Goal: Browse casually: Explore the website without a specific task or goal

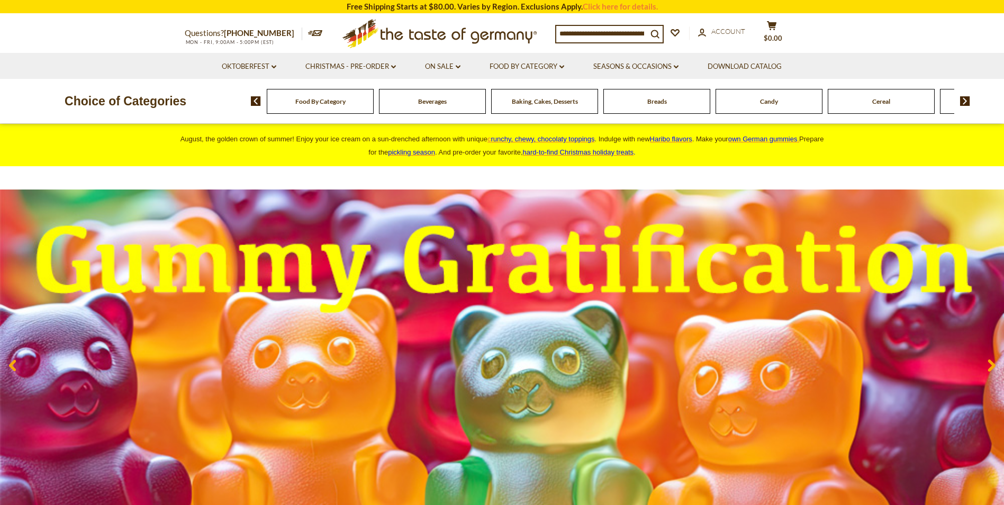
click at [464, 204] on img at bounding box center [502, 364] width 1004 height 351
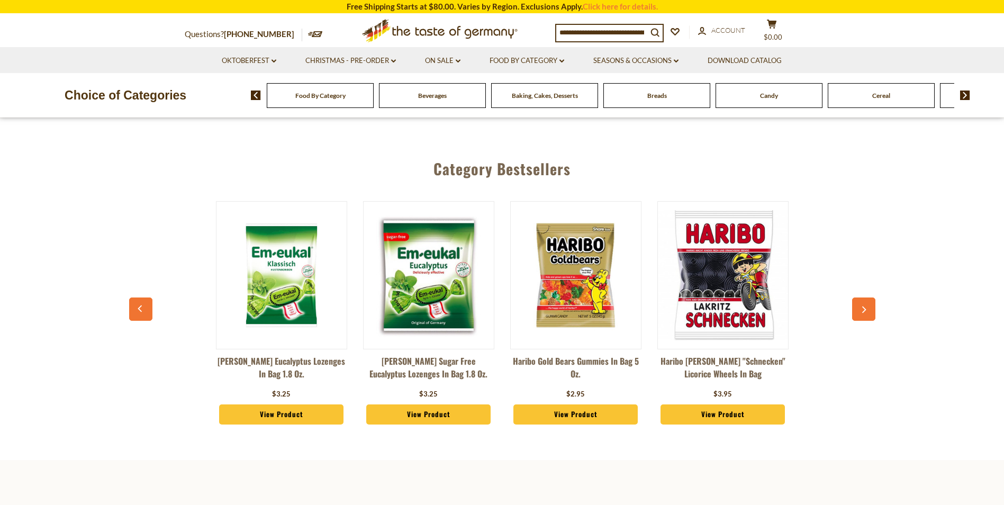
scroll to position [464, 0]
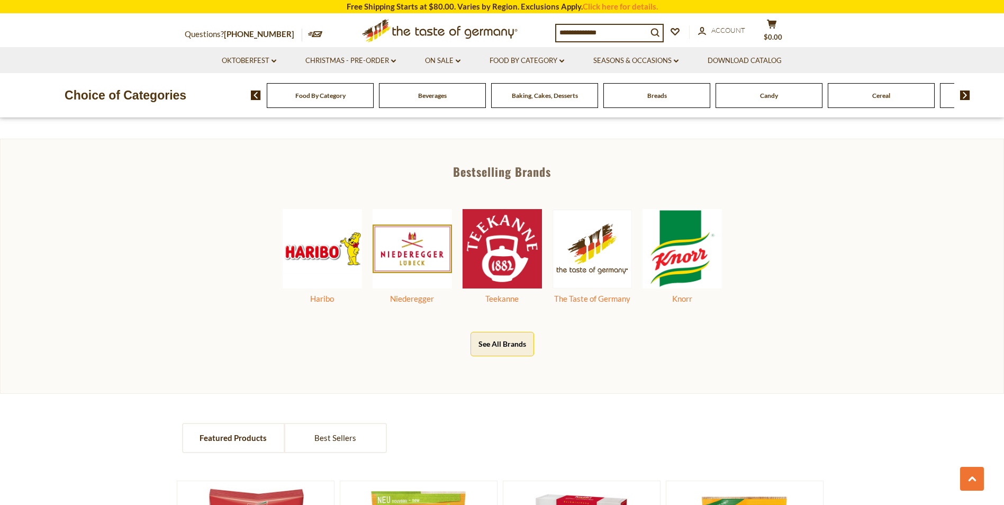
scroll to position [556, 0]
click at [515, 260] on img at bounding box center [502, 248] width 79 height 79
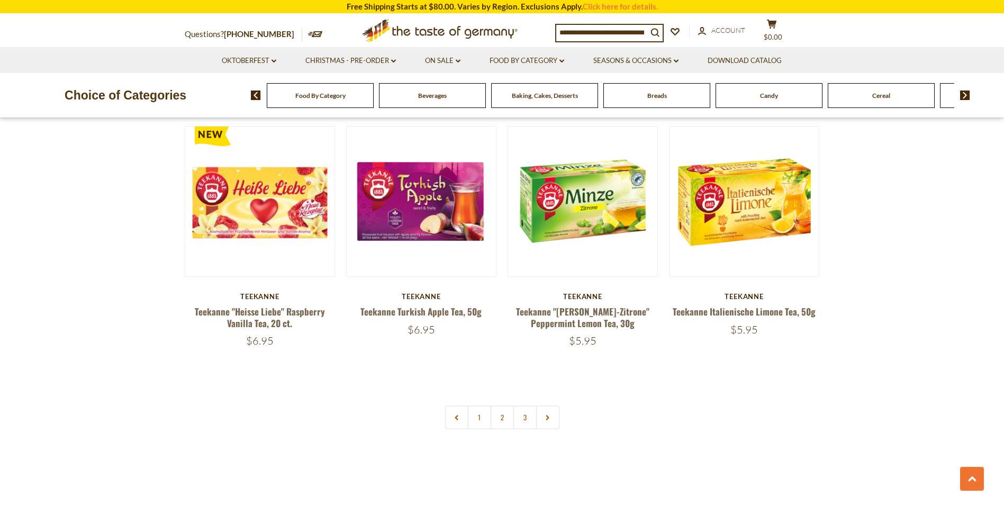
scroll to position [2111, 0]
click at [548, 418] on use at bounding box center [547, 416] width 3 height 5
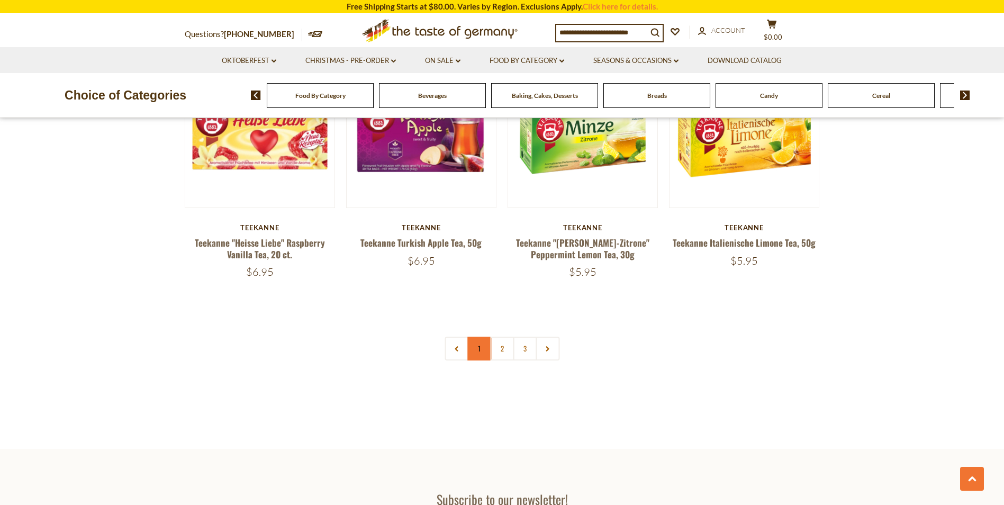
scroll to position [2179, 0]
click at [502, 350] on link "2" at bounding box center [502, 349] width 24 height 24
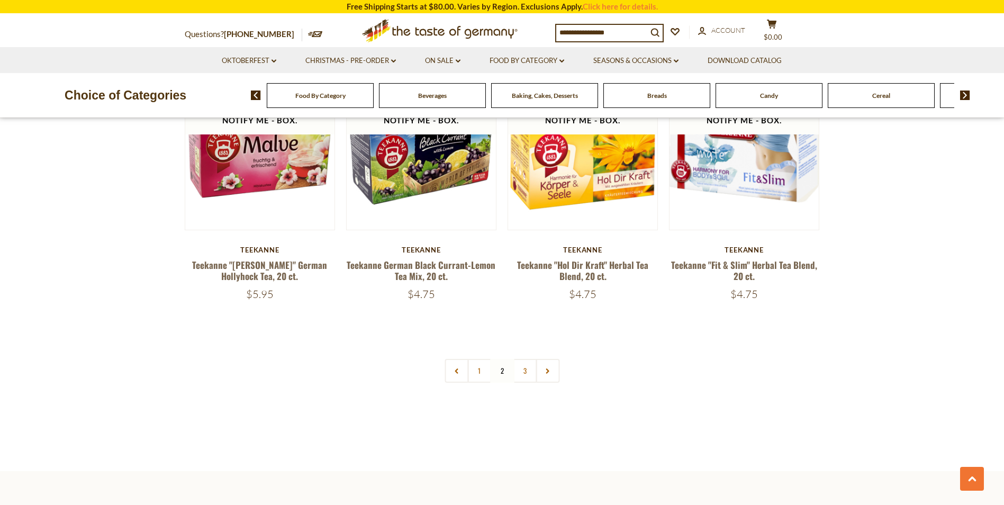
scroll to position [2197, 0]
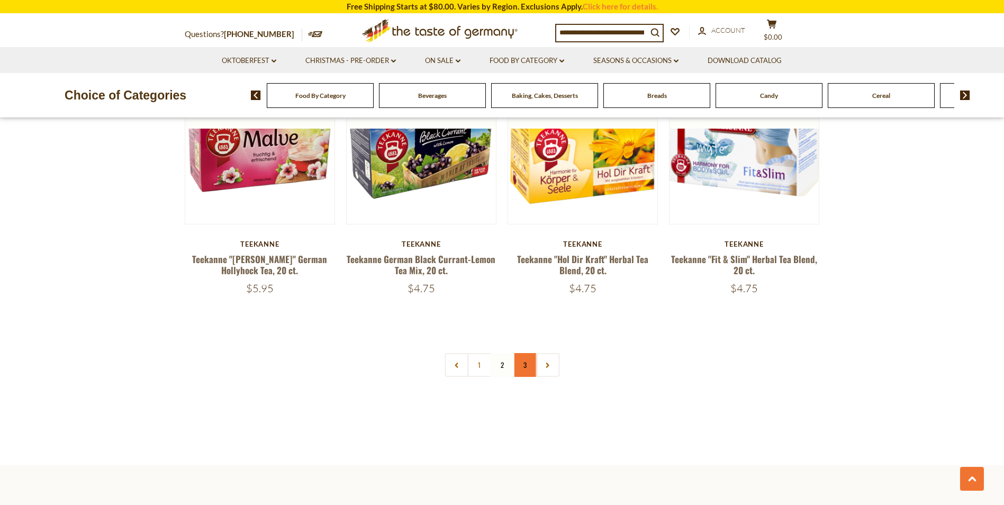
click at [527, 363] on link "3" at bounding box center [525, 365] width 24 height 24
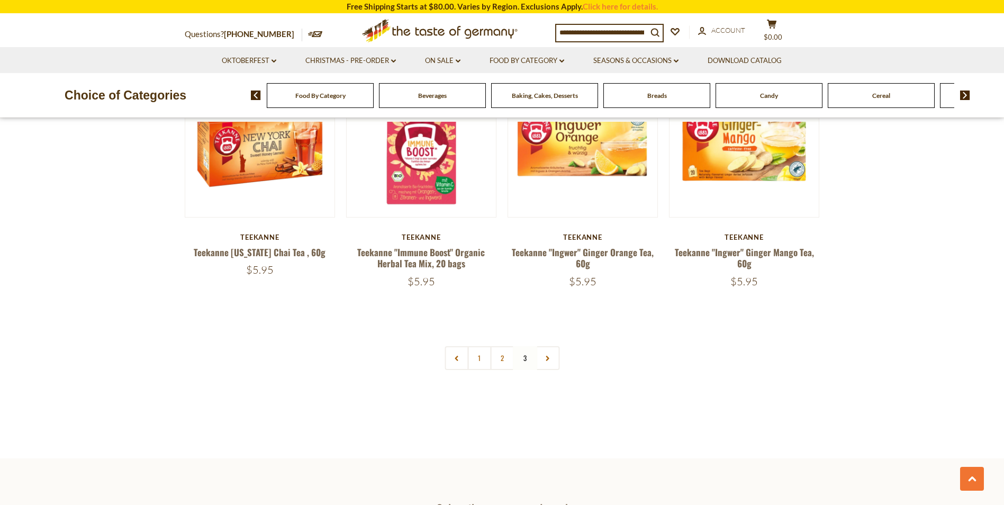
scroll to position [1424, 0]
click at [468, 352] on link "1" at bounding box center [479, 358] width 24 height 24
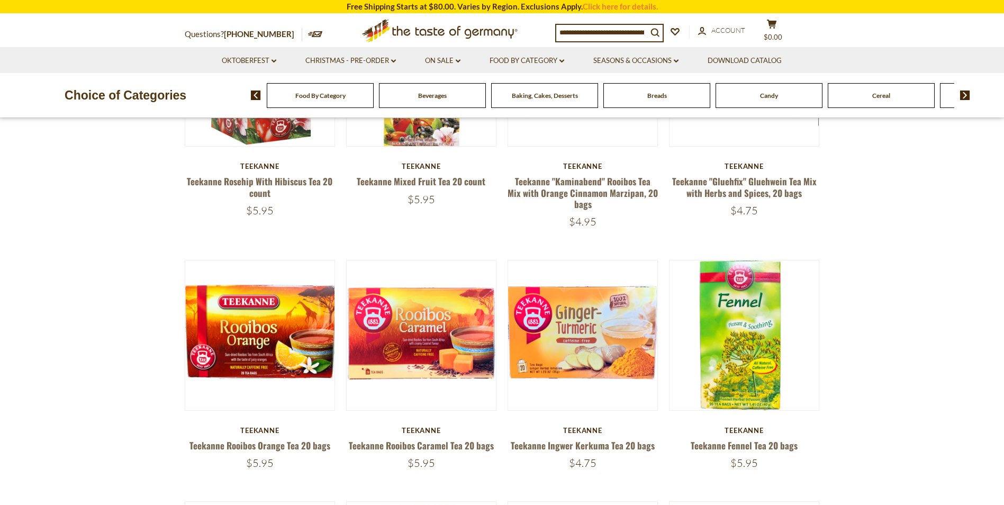
scroll to position [166, 0]
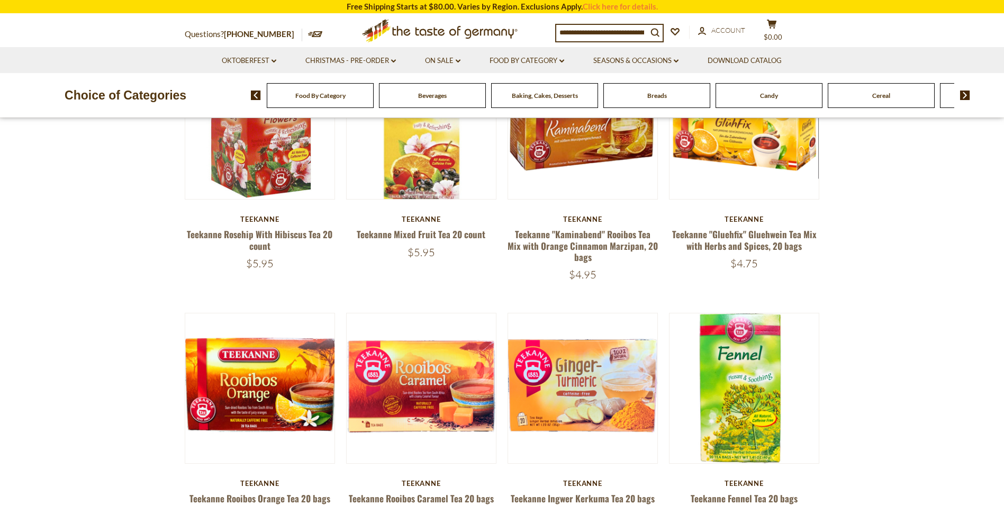
click at [374, 105] on div "Beverages" at bounding box center [320, 95] width 107 height 25
click at [374, 96] on div "Beverages" at bounding box center [320, 95] width 107 height 25
click at [422, 31] on icon ".st0{fill:#EDD300;} .st1{fill:#D33E21;}" at bounding box center [440, 30] width 198 height 33
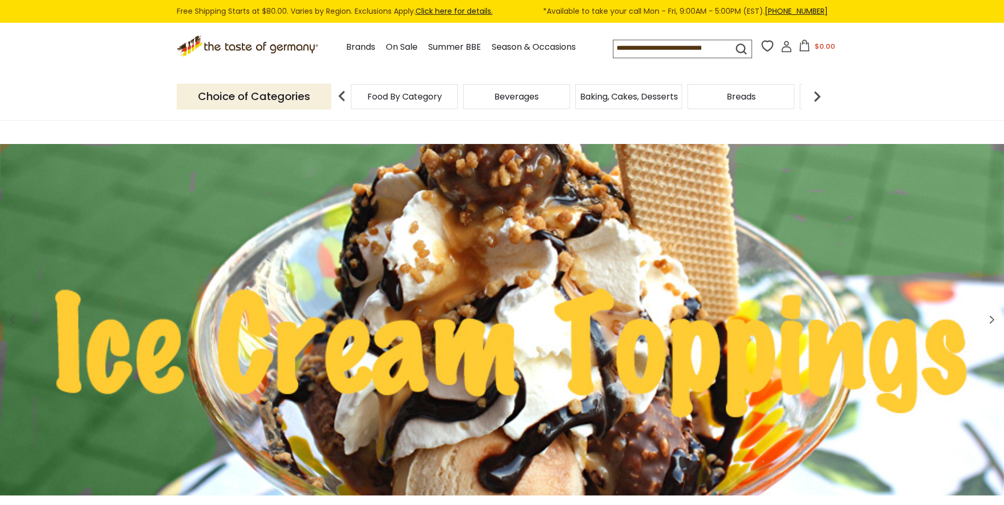
click at [526, 95] on span "Beverages" at bounding box center [516, 97] width 44 height 8
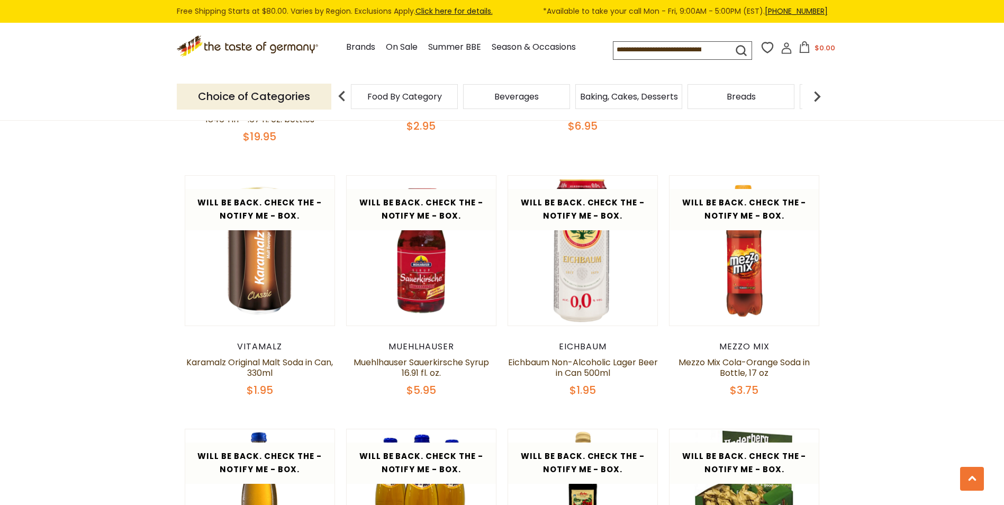
scroll to position [1592, 0]
click at [595, 98] on span "Baking, Cakes, Desserts" at bounding box center [629, 97] width 98 height 8
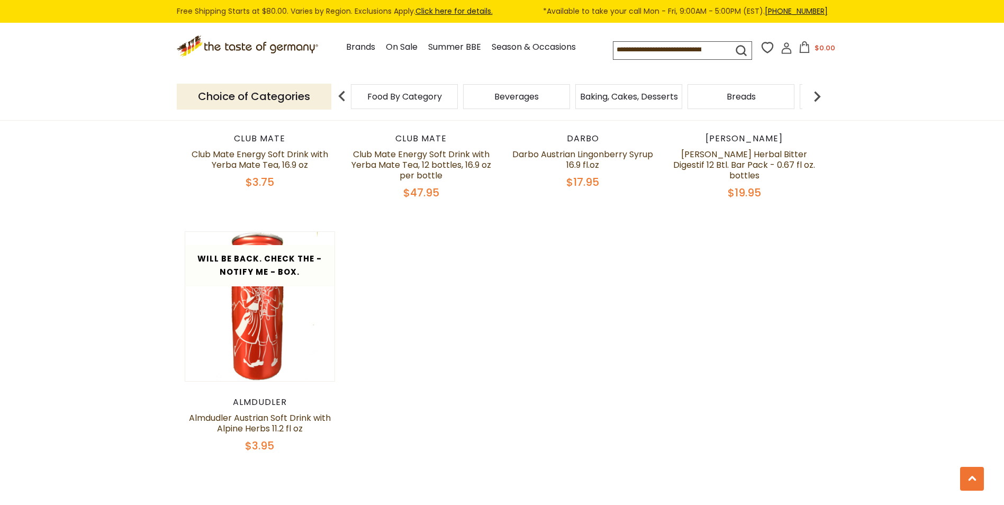
scroll to position [2104, 0]
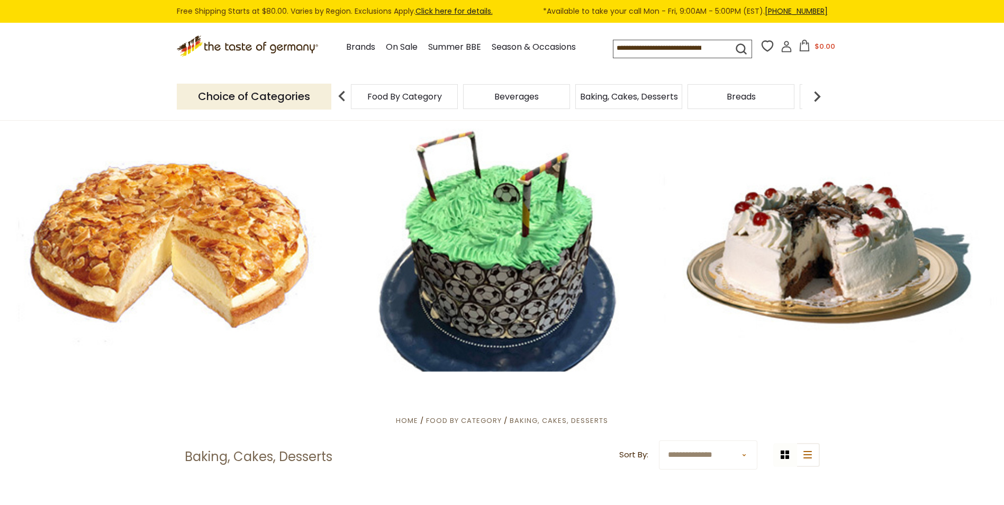
click at [818, 98] on img at bounding box center [817, 96] width 21 height 21
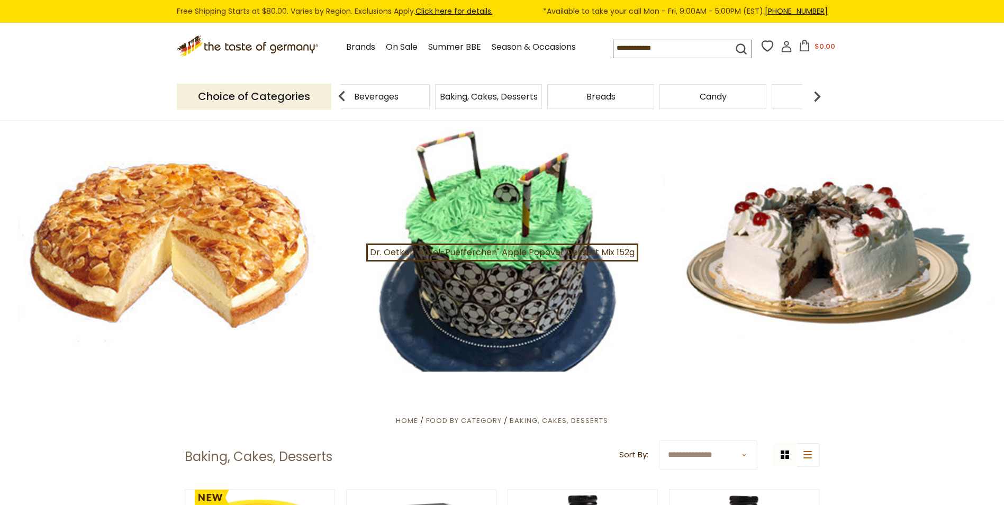
click at [818, 98] on img at bounding box center [817, 96] width 21 height 21
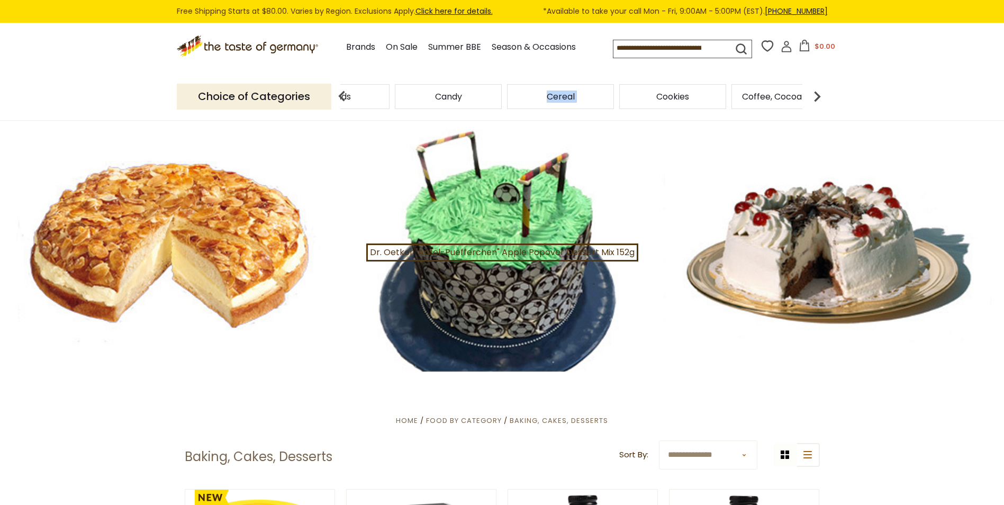
drag, startPoint x: 522, startPoint y: 97, endPoint x: 579, endPoint y: 98, distance: 56.7
click at [57, 98] on div "Cereal" at bounding box center [3, 96] width 107 height 25
click at [62, 98] on div "Cereal" at bounding box center [9, 96] width 107 height 25
click at [819, 92] on img at bounding box center [817, 96] width 21 height 21
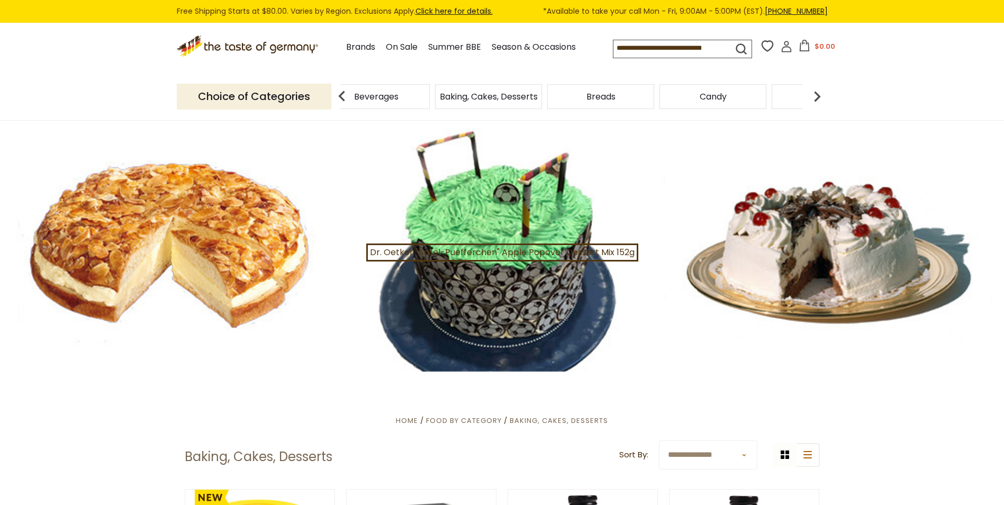
click at [813, 97] on img at bounding box center [817, 96] width 21 height 21
click at [177, 100] on div "Cereal" at bounding box center [123, 96] width 107 height 25
click at [185, 100] on div "Cereal" at bounding box center [131, 96] width 107 height 25
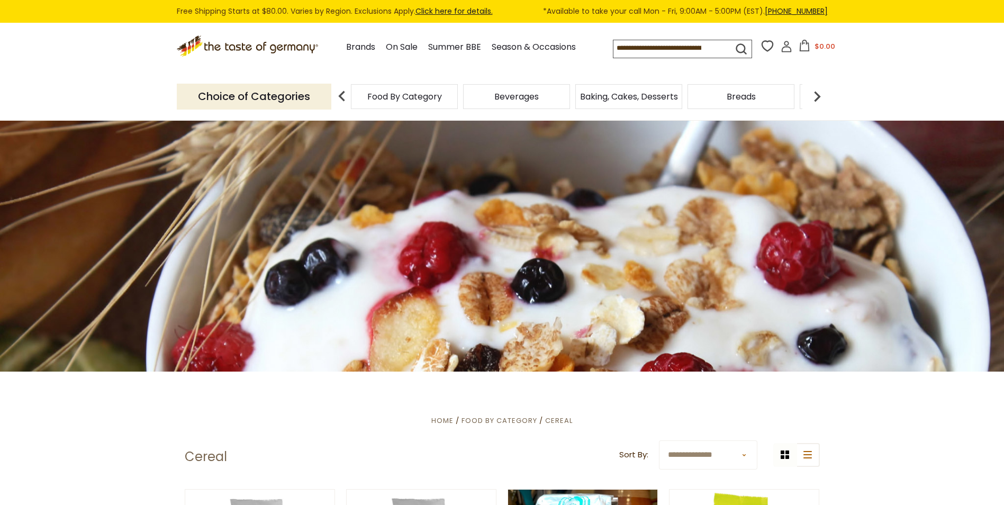
click at [816, 97] on img at bounding box center [817, 96] width 21 height 21
click at [621, 98] on span "Coffee, Cocoa & Tea" at bounding box center [637, 97] width 86 height 8
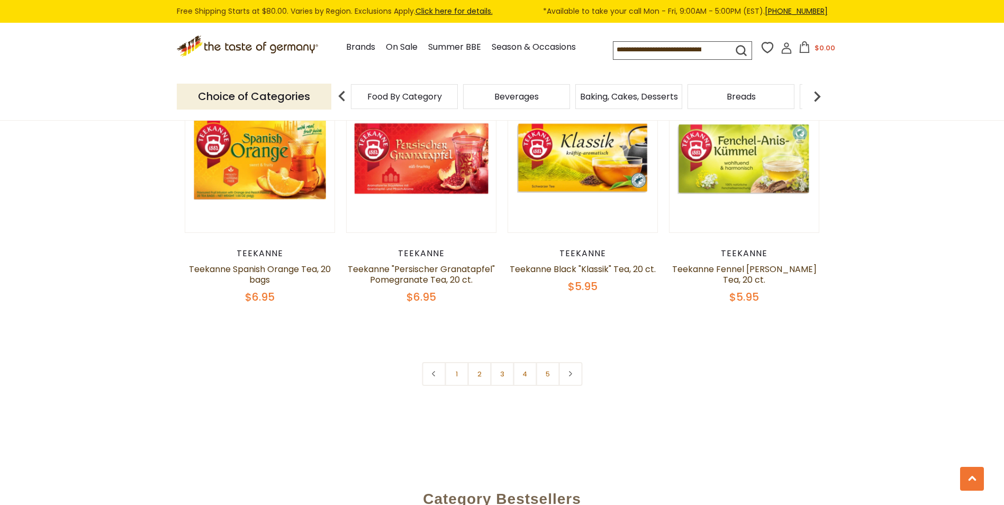
scroll to position [2495, 0]
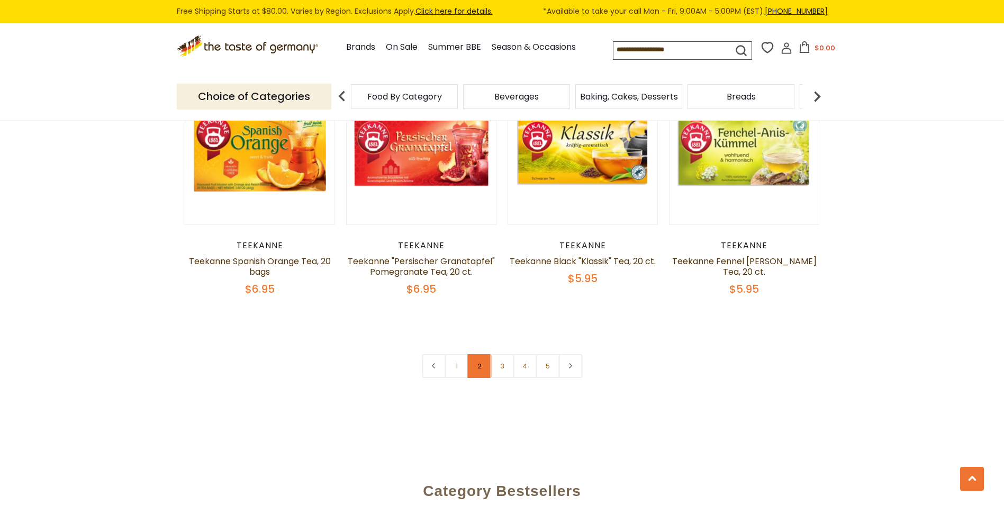
click at [481, 354] on link "2" at bounding box center [479, 366] width 24 height 24
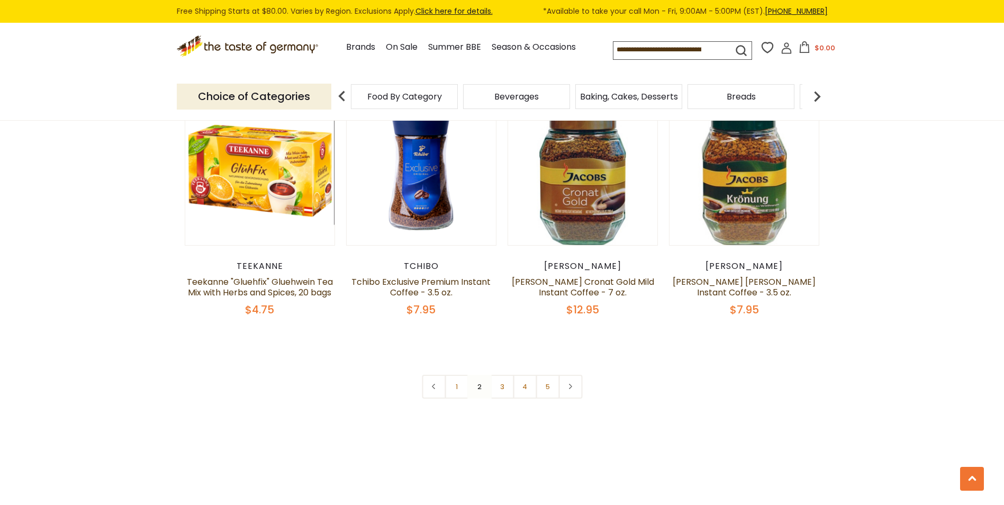
scroll to position [2443, 0]
click at [503, 398] on link "3" at bounding box center [502, 386] width 24 height 24
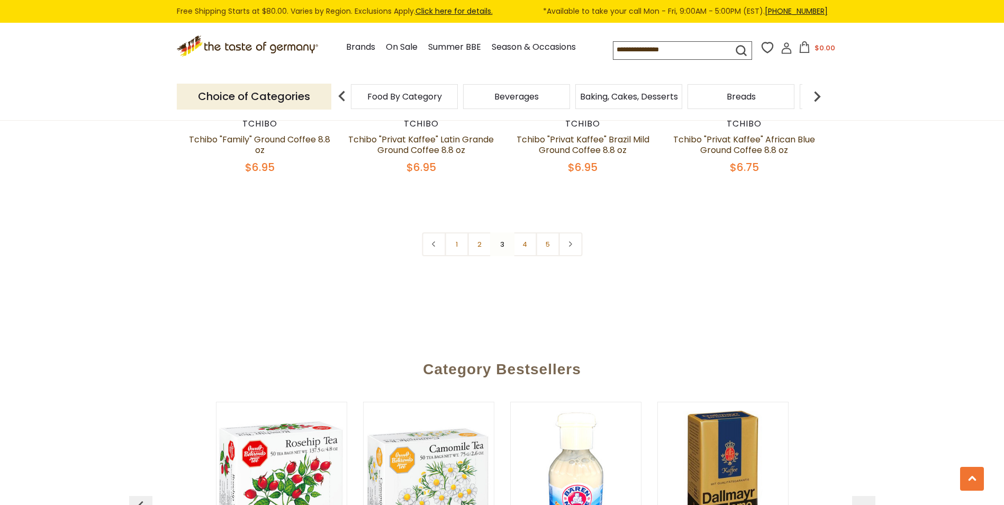
scroll to position [2566, 0]
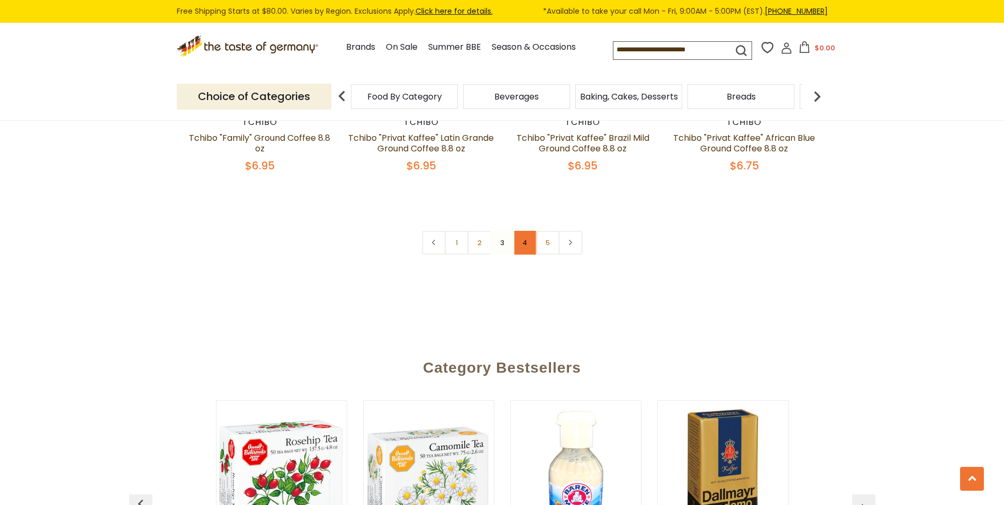
click at [527, 243] on link "4" at bounding box center [525, 243] width 24 height 24
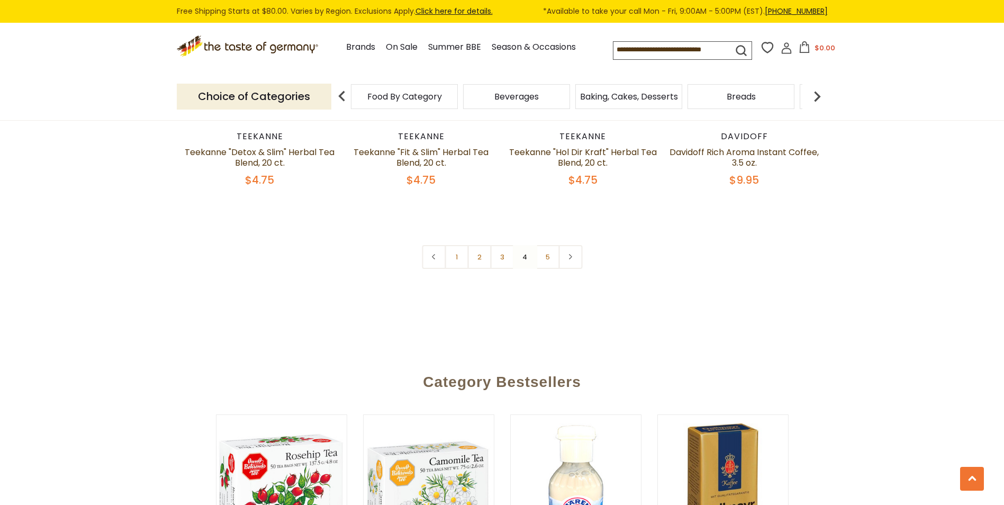
scroll to position [2574, 0]
click at [545, 255] on link "5" at bounding box center [548, 256] width 24 height 24
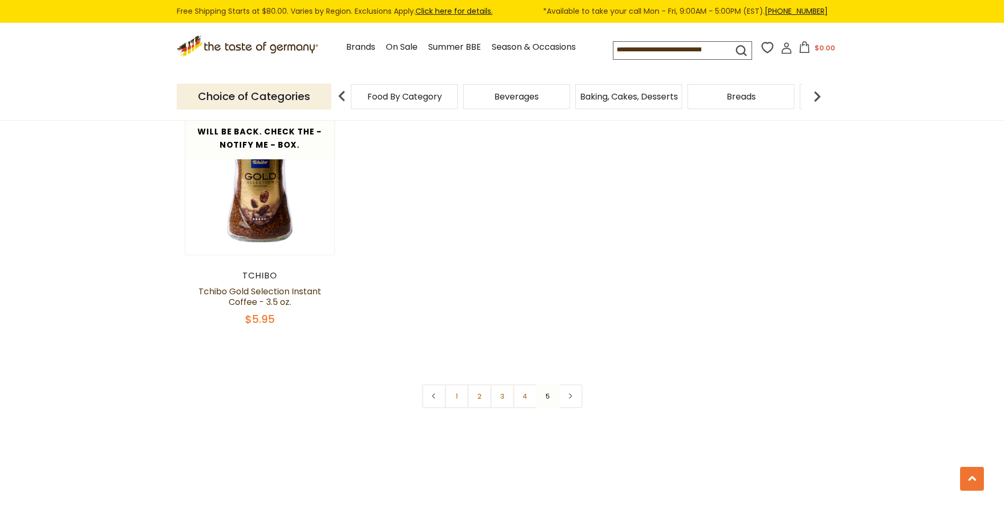
scroll to position [1684, 0]
click at [812, 105] on img at bounding box center [817, 96] width 21 height 21
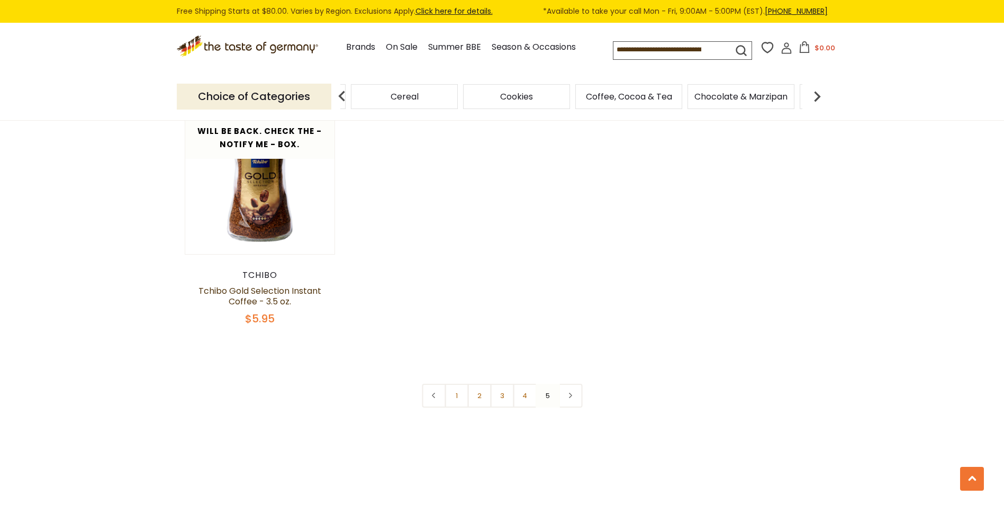
click at [812, 105] on img at bounding box center [817, 96] width 21 height 21
click at [358, 101] on span "Chocolate & Marzipan" at bounding box center [320, 97] width 93 height 8
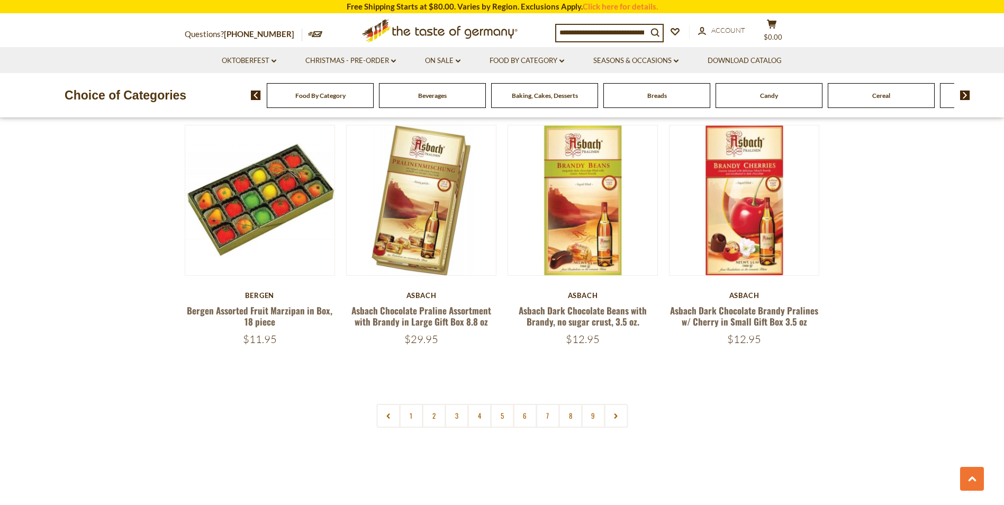
scroll to position [2446, 0]
click at [432, 417] on link "2" at bounding box center [434, 415] width 24 height 24
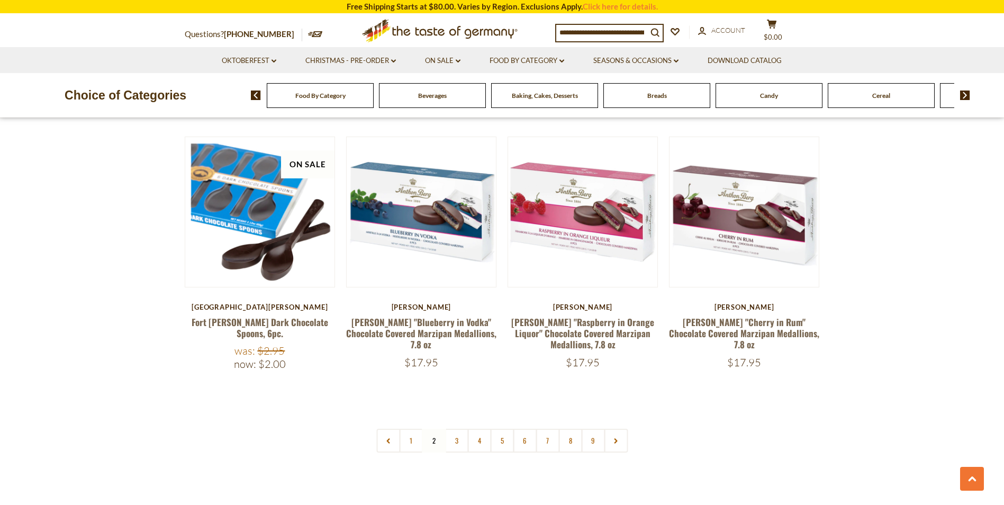
scroll to position [2448, 0]
click at [457, 428] on link "3" at bounding box center [457, 440] width 24 height 24
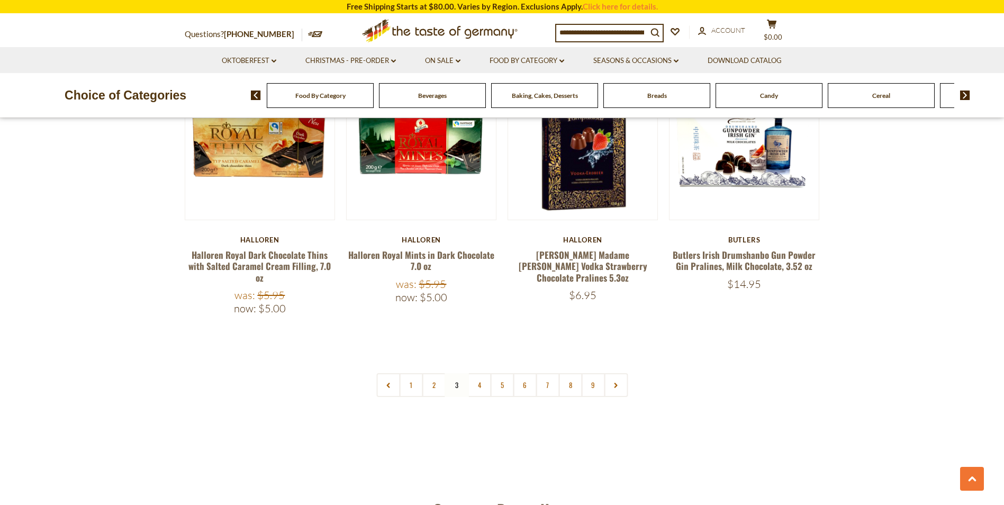
scroll to position [2513, 0]
click at [477, 373] on link "4" at bounding box center [479, 385] width 24 height 24
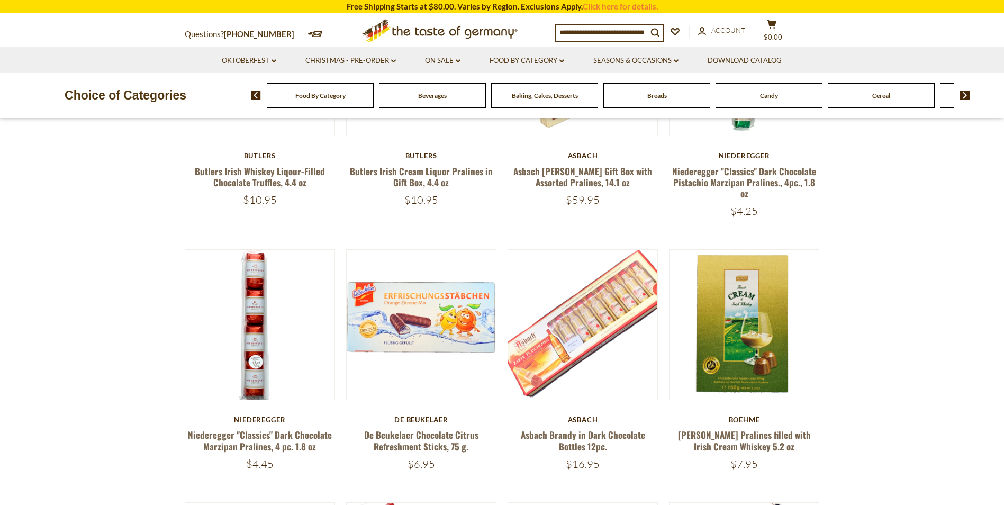
scroll to position [444, 0]
